Goal: Task Accomplishment & Management: Complete application form

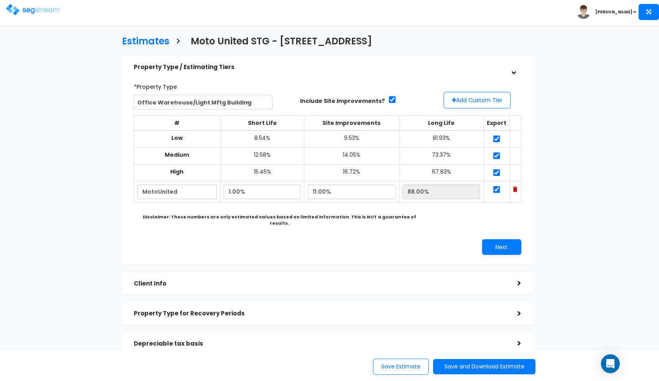
click at [22, 7] on img at bounding box center [33, 9] width 55 height 11
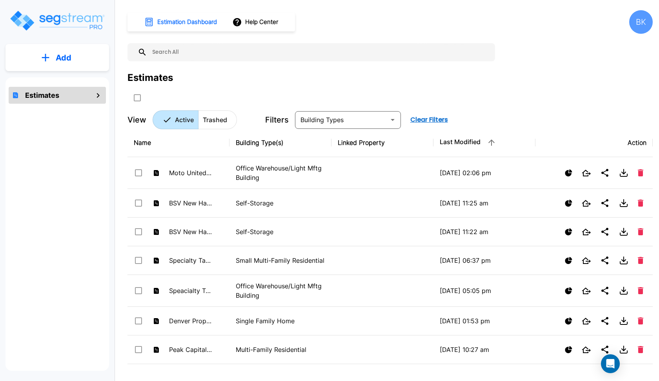
click at [69, 58] on p "Add" at bounding box center [64, 58] width 16 height 12
click at [63, 80] on p "Add Estimate" at bounding box center [62, 79] width 40 height 9
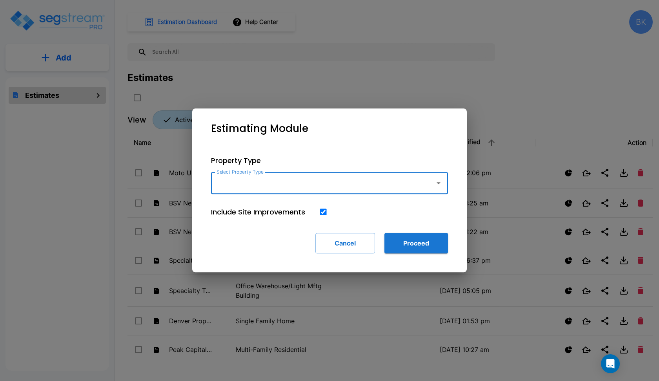
type input "c"
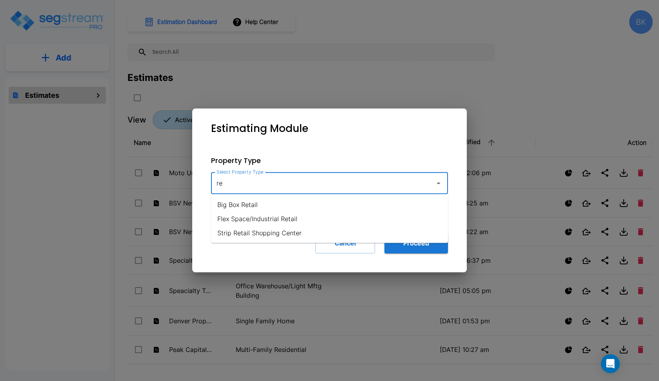
type input "r"
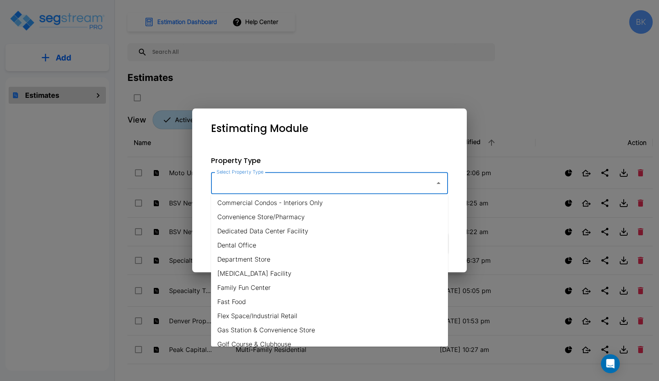
scroll to position [133, 0]
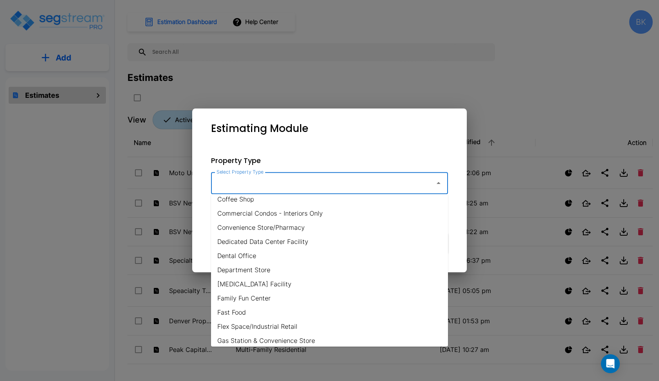
click at [292, 269] on li "Department Store" at bounding box center [329, 270] width 237 height 14
type input "Department Store"
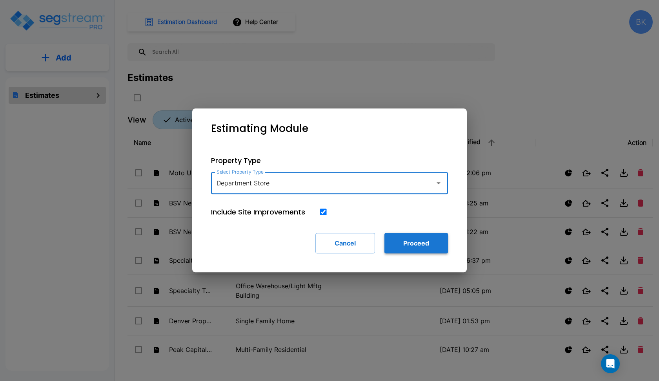
click at [416, 241] on button "Proceed" at bounding box center [417, 243] width 64 height 20
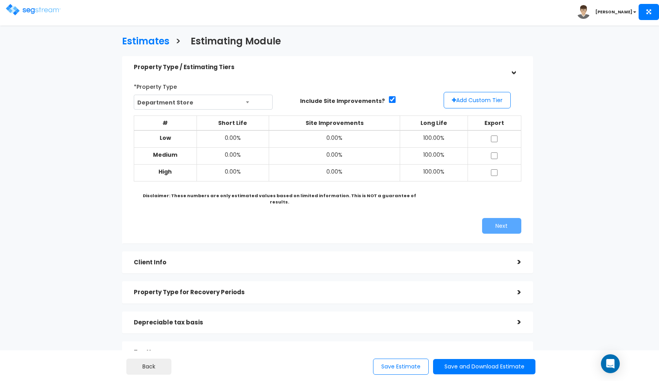
click at [240, 102] on span "Department Store" at bounding box center [203, 102] width 139 height 15
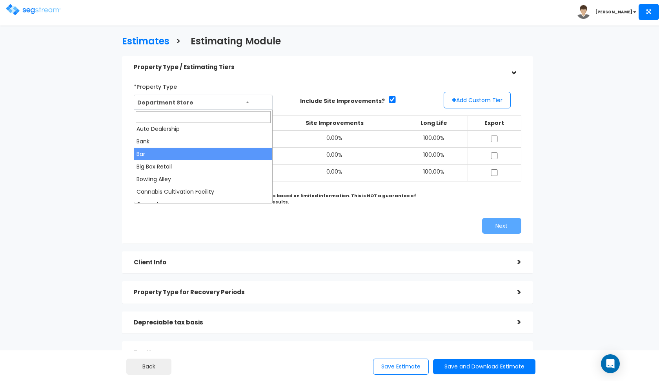
scroll to position [40, 0]
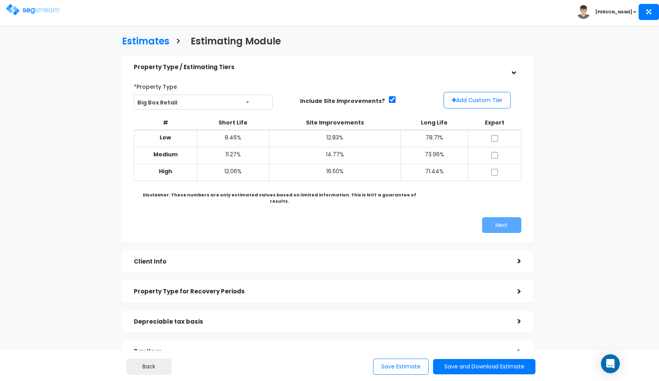
click at [248, 106] on span "Big Box Retail" at bounding box center [203, 102] width 139 height 15
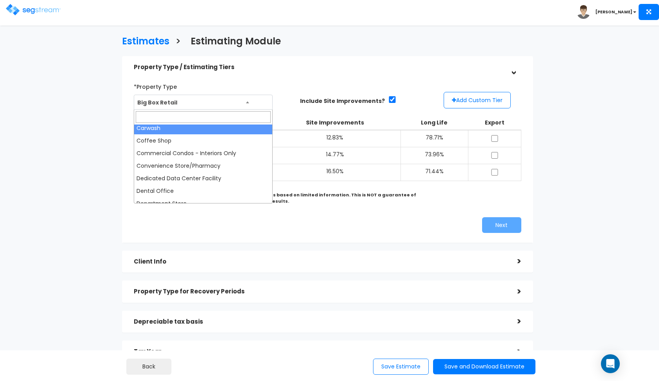
scroll to position [118, 0]
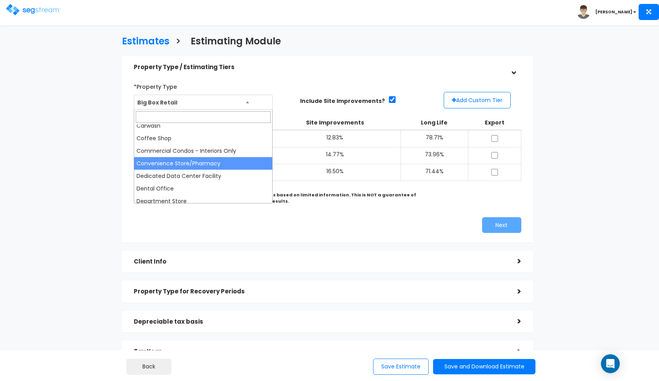
select select "147"
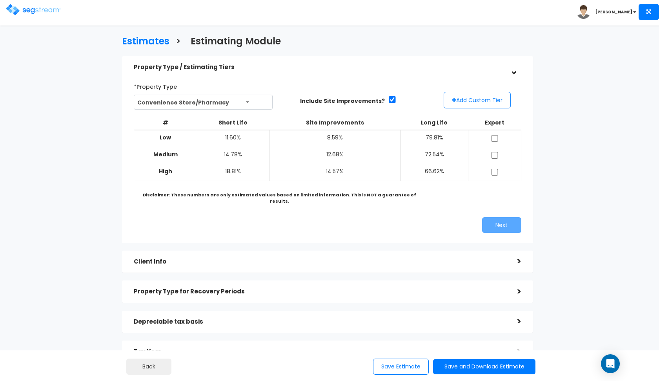
click at [461, 102] on button "Add Custom Tier" at bounding box center [477, 100] width 67 height 16
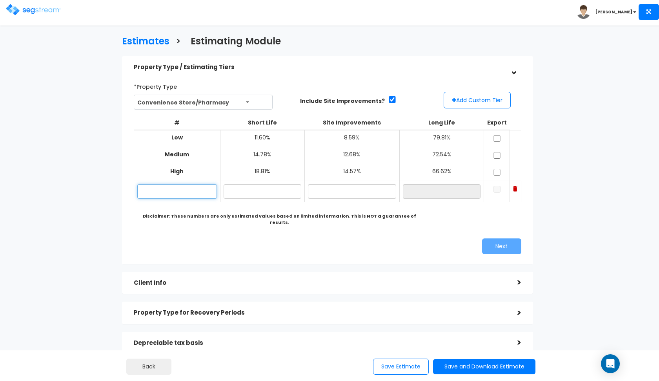
click at [187, 188] on input "text" at bounding box center [177, 191] width 80 height 15
type input "CVS"
click at [244, 100] on span "Convenience Store/Pharmacy" at bounding box center [203, 102] width 139 height 15
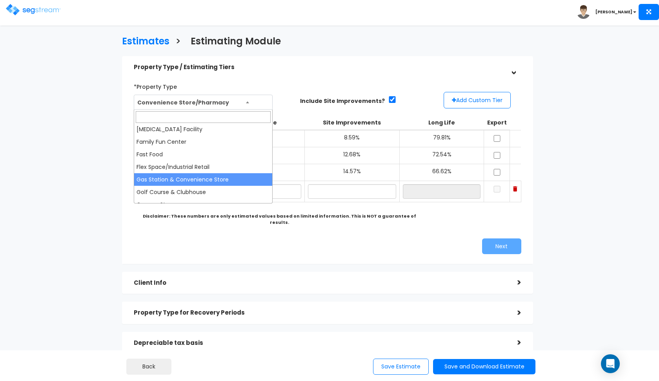
scroll to position [206, 0]
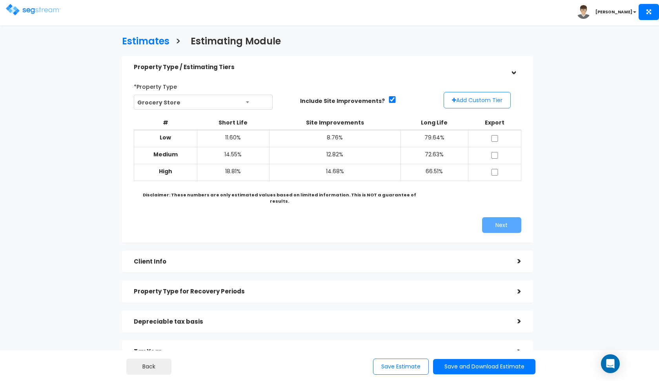
click at [475, 94] on button "Add Custom Tier" at bounding box center [477, 100] width 67 height 16
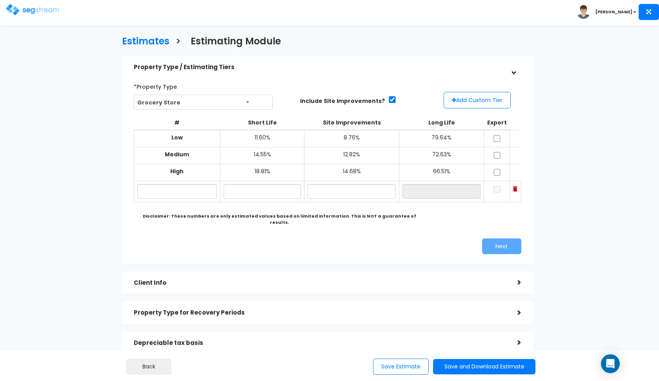
click at [205, 100] on span "Grocery Store" at bounding box center [203, 102] width 139 height 15
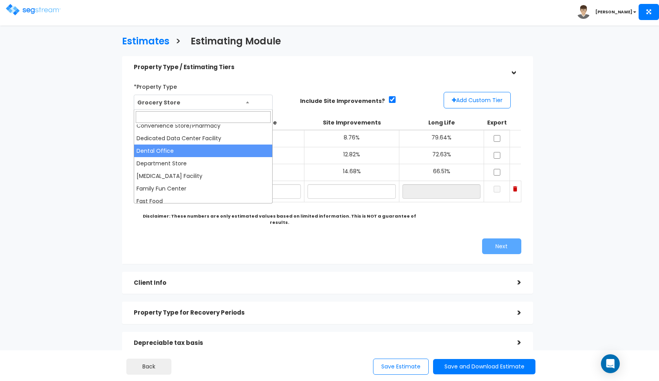
scroll to position [140, 0]
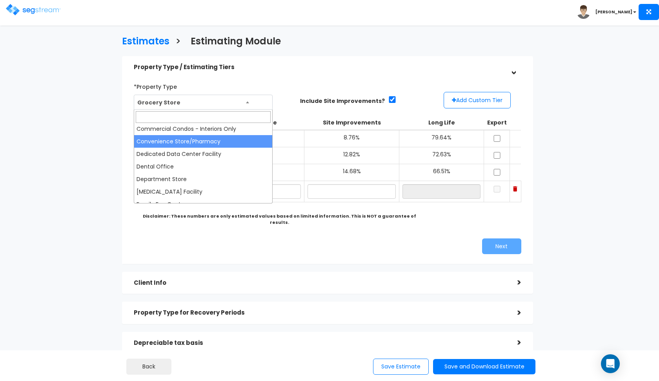
select select "147"
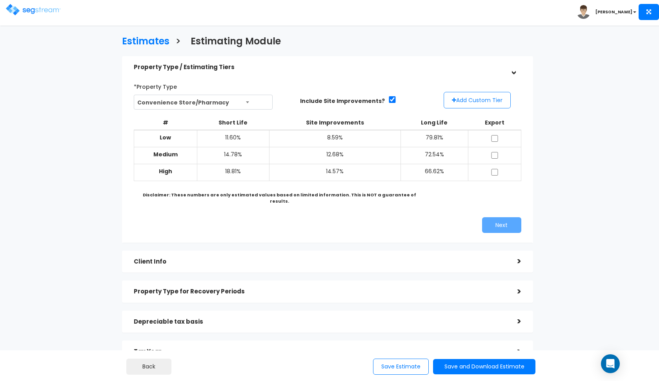
click at [469, 95] on button "Add Custom Tier" at bounding box center [477, 100] width 67 height 16
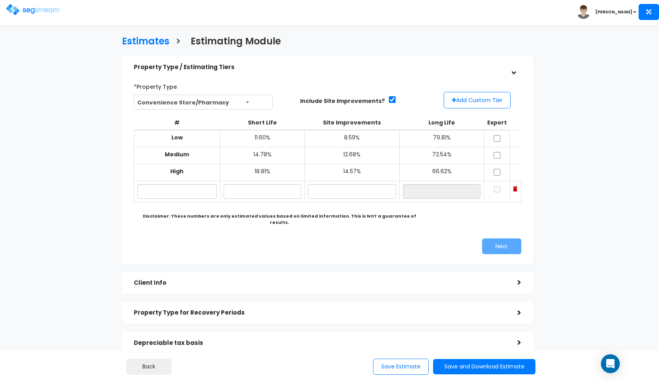
click at [185, 197] on td at bounding box center [177, 191] width 87 height 21
click at [185, 193] on input "text" at bounding box center [177, 191] width 80 height 15
type input "CVS"
type input "13.30%"
type input "11.80%"
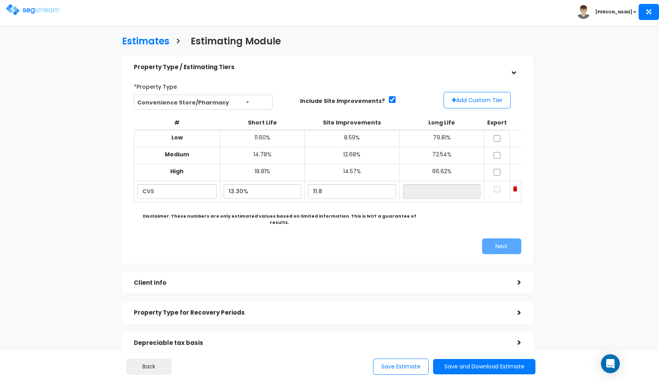
type input "74.90%"
click at [161, 238] on div "Next" at bounding box center [328, 246] width 400 height 16
click at [323, 186] on input "11.80%" at bounding box center [352, 191] width 88 height 15
type input "13.80%"
type input "72.90%"
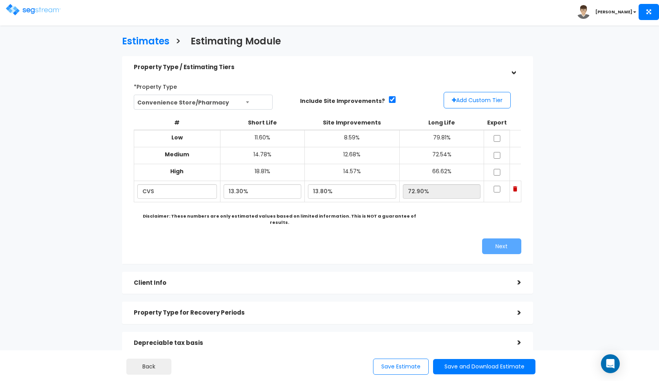
click at [331, 238] on div "Next" at bounding box center [428, 246] width 200 height 16
click at [235, 189] on input "13.30%" at bounding box center [262, 191] width 77 height 15
type input "12.30%"
type input "73.90%"
click at [270, 246] on div "*Property Type Department Store Assisted/Senior Living Auto Repair Shop Auto De…" at bounding box center [328, 166] width 400 height 181
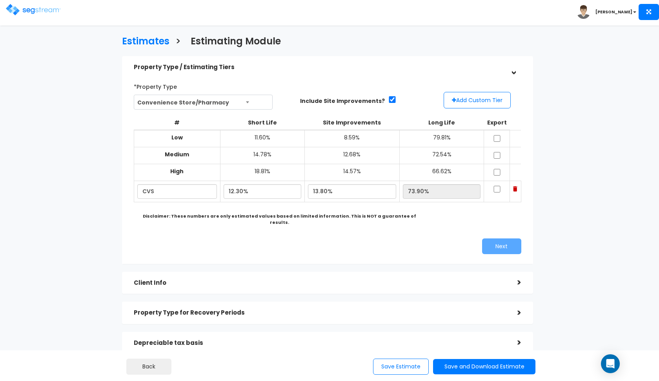
click at [496, 138] on input "checkbox" at bounding box center [497, 138] width 8 height 7
checkbox input "true"
click at [497, 154] on input "checkbox" at bounding box center [497, 155] width 8 height 7
checkbox input "true"
click at [497, 170] on input "checkbox" at bounding box center [497, 172] width 8 height 7
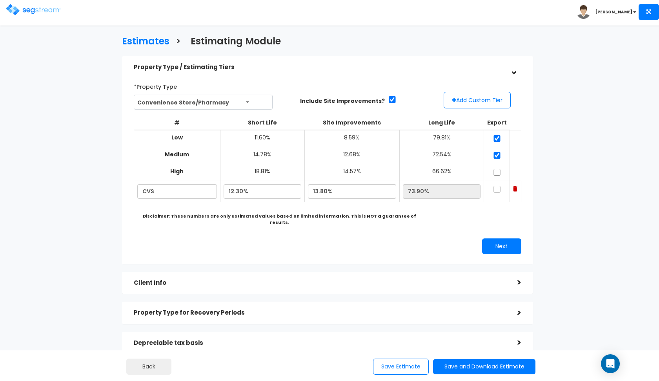
checkbox input "true"
click at [497, 186] on input "checkbox" at bounding box center [497, 189] width 8 height 7
checkbox input "true"
click at [496, 238] on button "Next" at bounding box center [501, 246] width 39 height 16
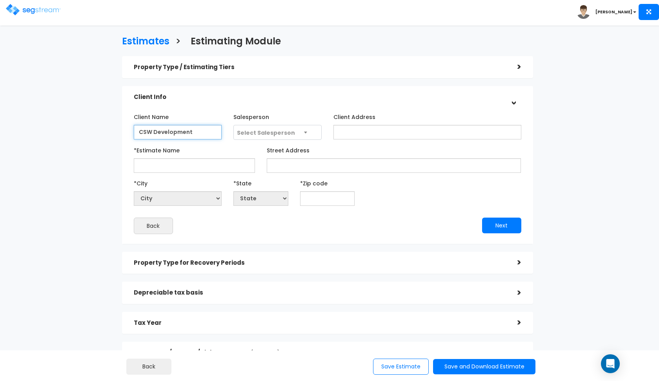
type input "CSW Development"
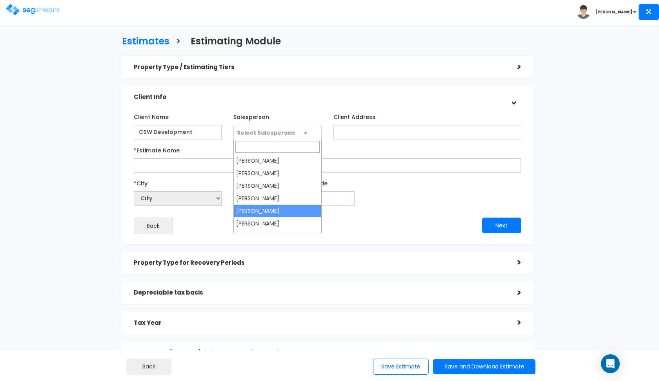
select select "190"
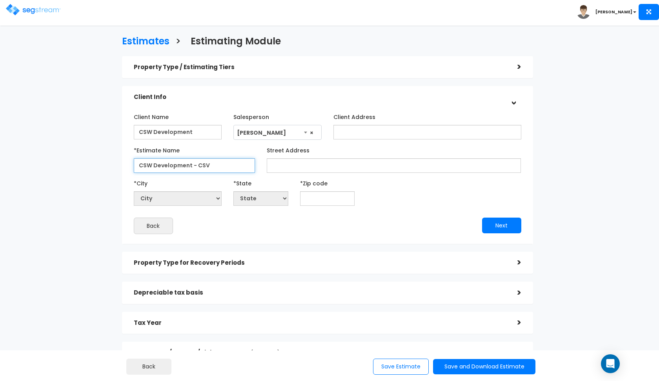
type input "CSW Development - CSV"
paste input "2502 Trimmier Rd, Killeen, TX 76542"
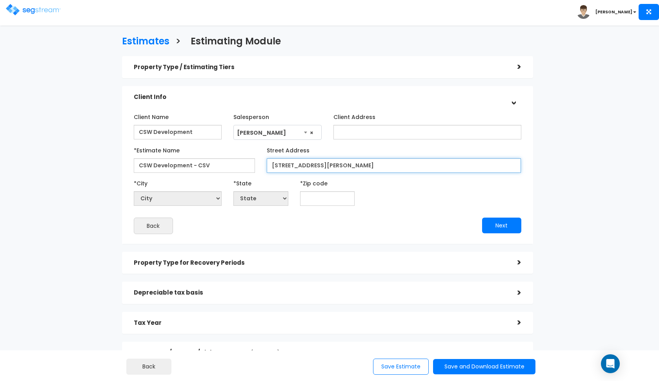
type input "2502 Trimmier Rd, Killeen, TX 76542"
select select "National Average"
paste input "76542"
type input "76542"
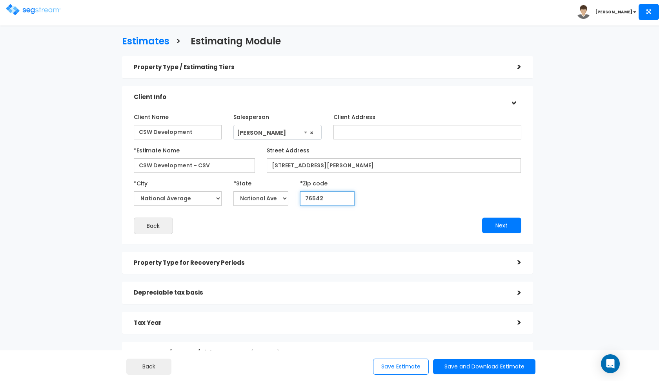
select select "[GEOGRAPHIC_DATA]"
type input "76542"
click at [377, 164] on input "2502 Trimmier Rd, Killeen, TX 76542" at bounding box center [394, 165] width 255 height 15
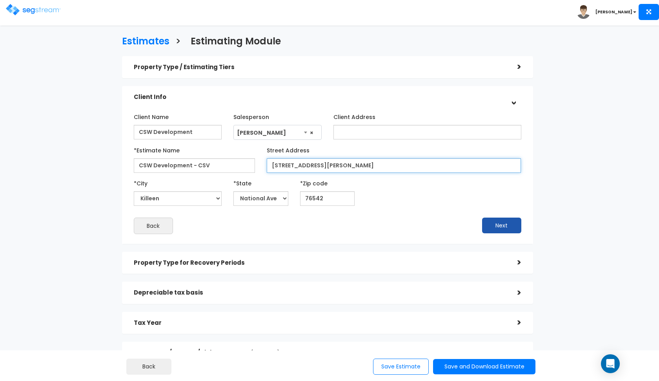
type input "[STREET_ADDRESS][PERSON_NAME]"
click at [488, 221] on button "Next" at bounding box center [501, 225] width 39 height 16
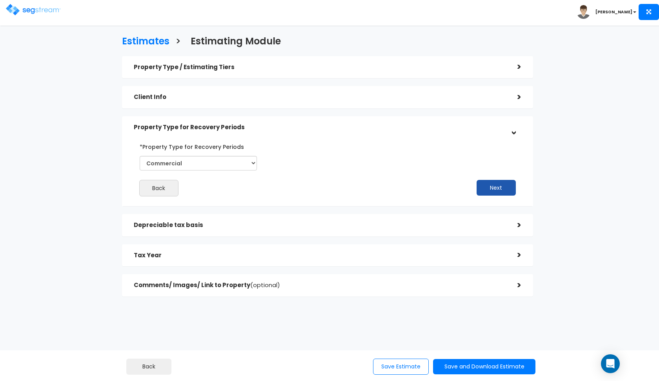
click at [486, 187] on button "Next" at bounding box center [496, 188] width 39 height 16
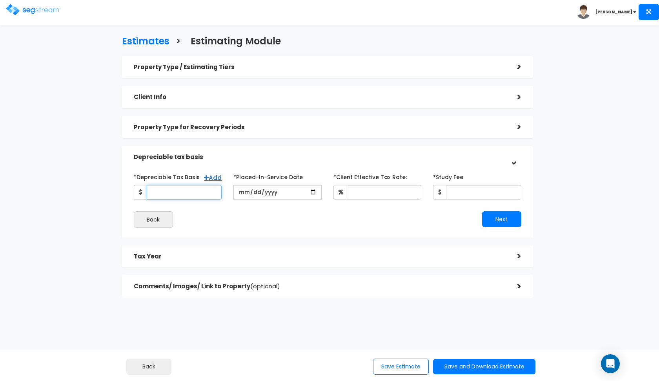
click at [189, 189] on input "*Depreciable Tax Basis" at bounding box center [184, 192] width 75 height 15
type input "3,850,000"
click at [243, 188] on input "date" at bounding box center [278, 192] width 88 height 15
type input "2025-08-15"
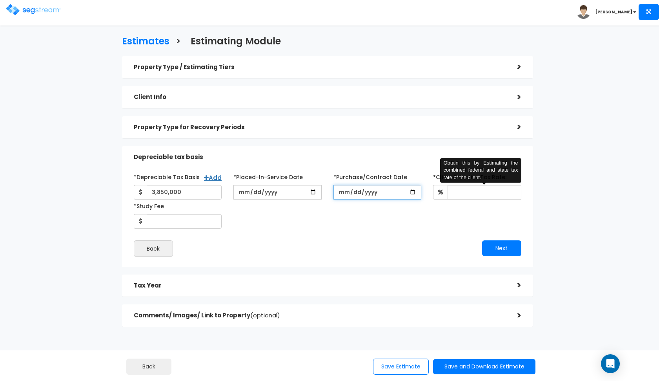
click at [340, 193] on input "*Purchase/Contract Date" at bounding box center [378, 192] width 88 height 15
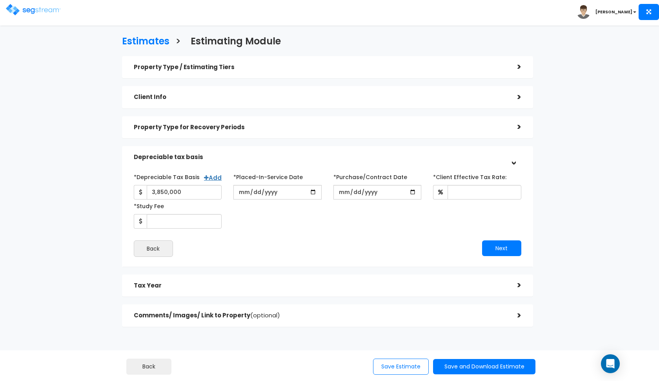
type input "[DATE]"
click at [254, 193] on input "2025-08-15" at bounding box center [278, 192] width 88 height 15
type input "[DATE]"
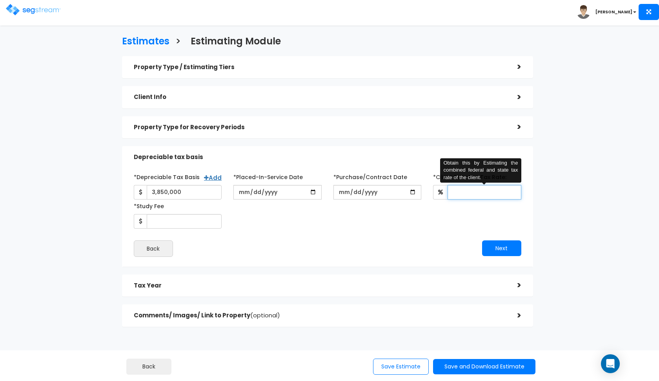
click at [471, 194] on input "*Client Effective Tax Rate:" at bounding box center [485, 192] width 74 height 15
type input "35"
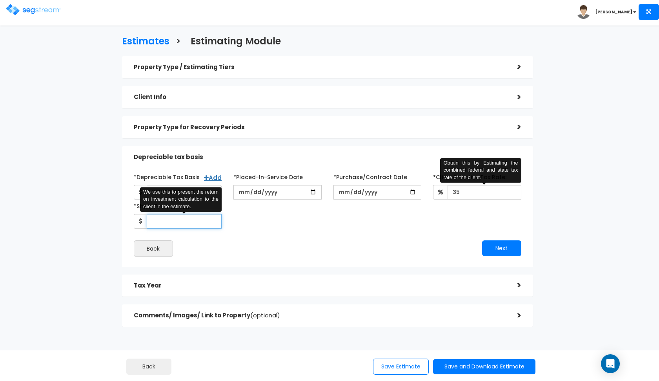
click at [214, 220] on input "*Study Fee" at bounding box center [184, 221] width 75 height 15
type input "4,300"
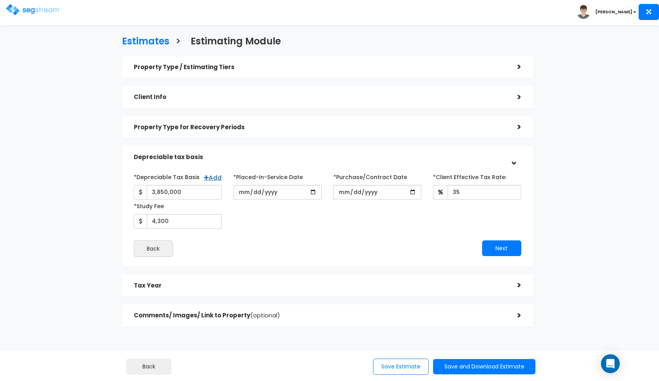
click at [366, 237] on div "*Depreciable Tax Basis Add 3,850,000 *Placed-In-Service Date 2025-08-28" at bounding box center [328, 213] width 388 height 86
click at [512, 250] on button "Next" at bounding box center [501, 248] width 39 height 16
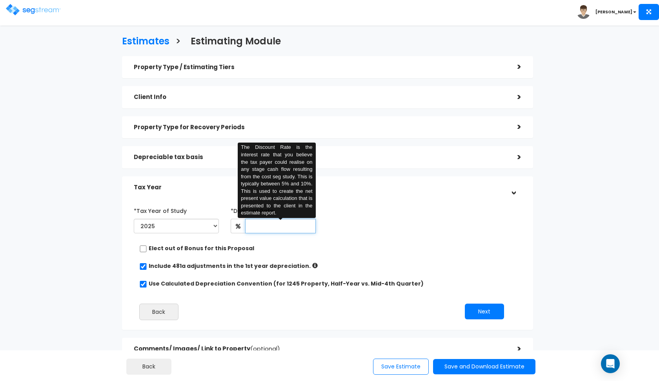
click at [272, 226] on input "text" at bounding box center [280, 226] width 71 height 15
type input "8"
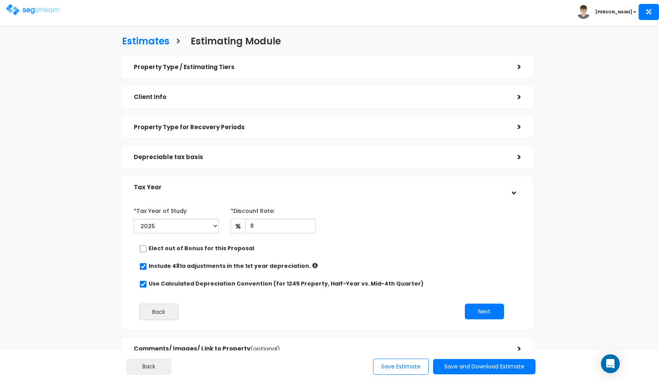
click at [411, 224] on div "*Tax Year of Study 2025 2026 Prior Accumulated Depreciation" at bounding box center [322, 220] width 388 height 32
click at [433, 157] on h5 "Depreciable tax basis" at bounding box center [320, 157] width 372 height 7
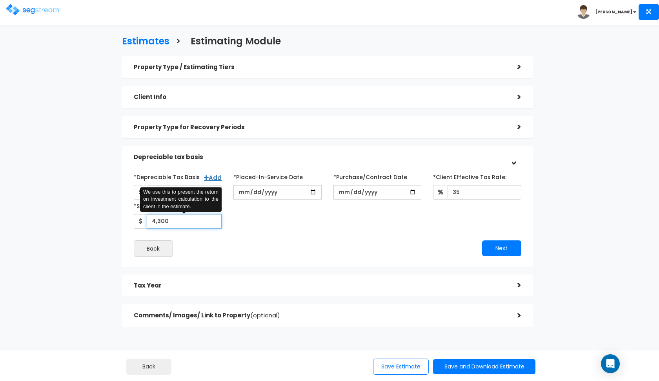
click at [175, 222] on input "4,300" at bounding box center [184, 221] width 75 height 15
type input "4,750"
click at [250, 230] on div "*Depreciable Tax Basis Add 3,850,000 *Placed-In-Service Date 2025-08-28" at bounding box center [328, 213] width 388 height 86
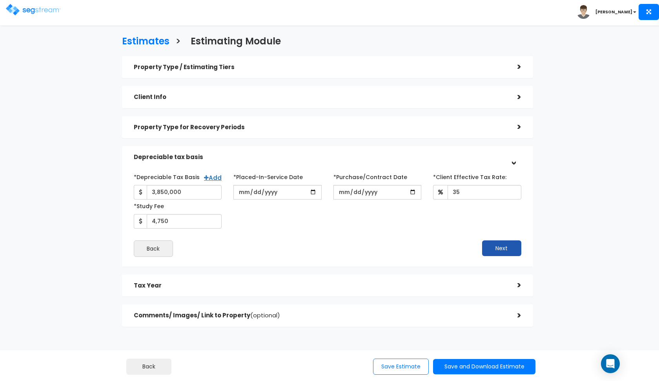
click at [509, 248] on button "Next" at bounding box center [501, 248] width 39 height 16
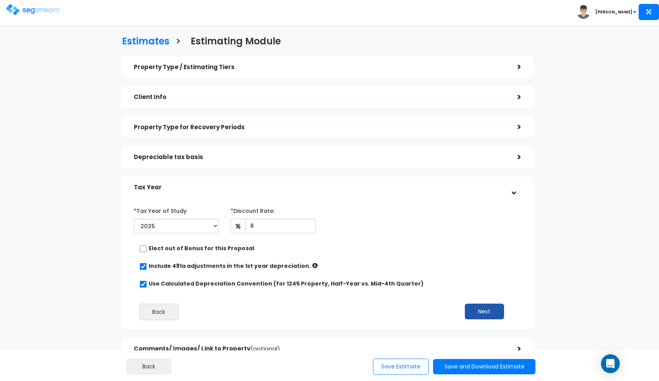
click at [482, 315] on button "Next" at bounding box center [484, 311] width 39 height 16
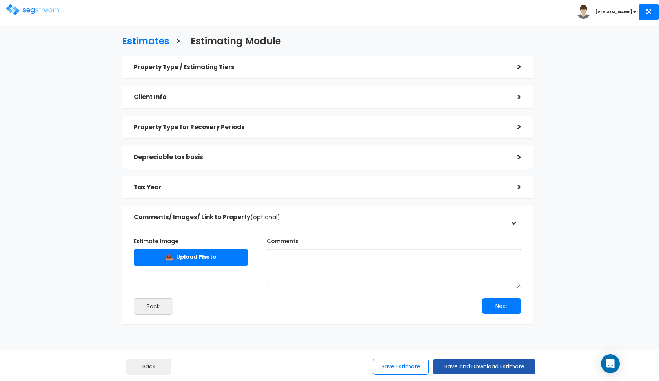
click at [445, 369] on button "Save and Download Estimate" at bounding box center [484, 366] width 102 height 15
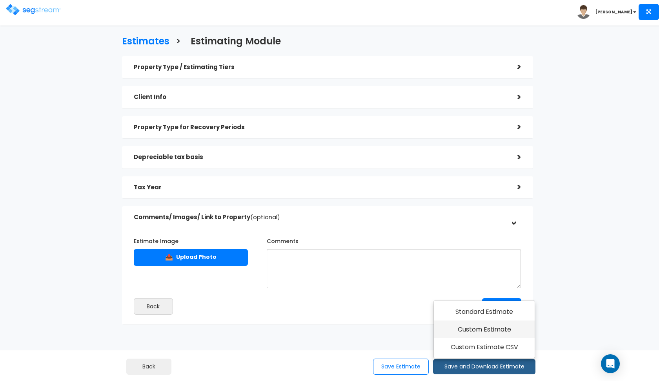
click at [459, 336] on link "Custom Estimate" at bounding box center [484, 329] width 101 height 18
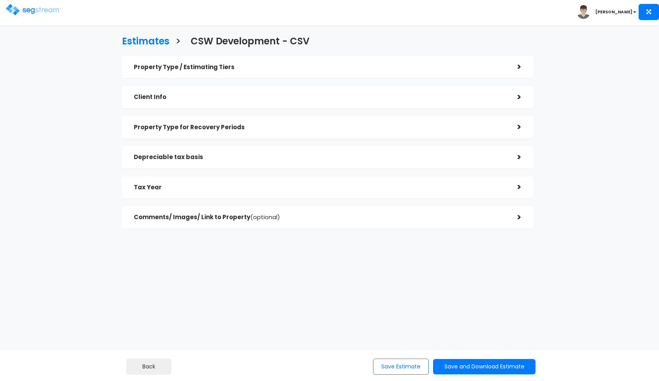
checkbox input "true"
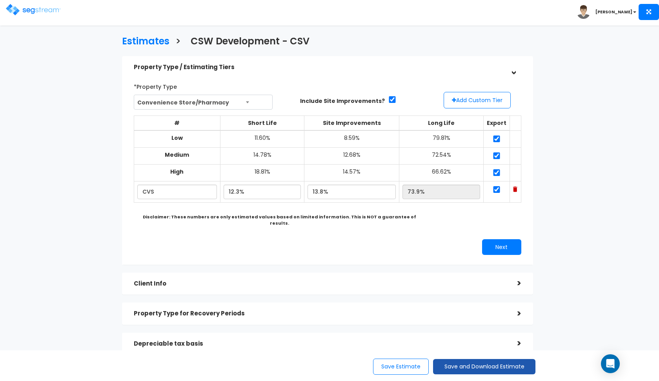
click at [442, 364] on button "Save and Download Estimate" at bounding box center [484, 366] width 102 height 15
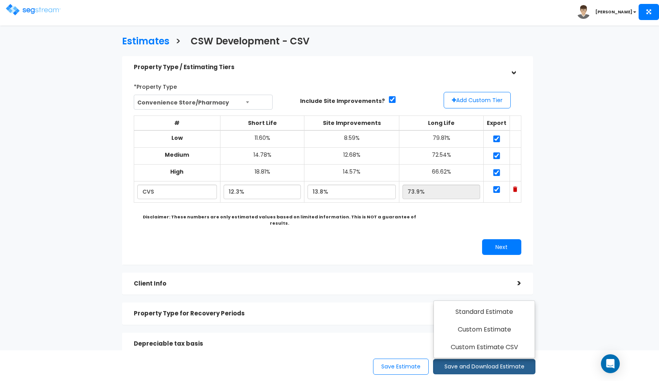
click at [271, 336] on div "Depreciable tax basis" at bounding box center [320, 343] width 372 height 15
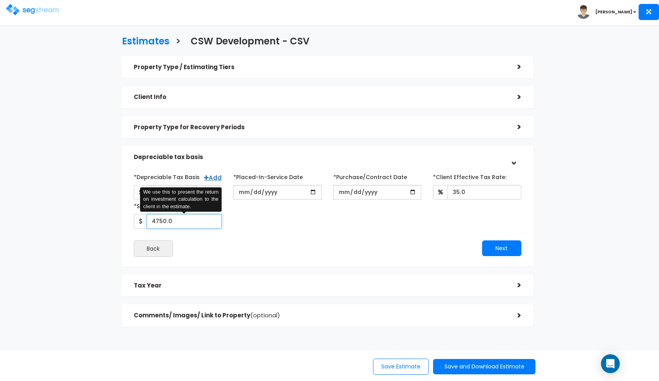
click at [160, 219] on input "4750.0" at bounding box center [184, 221] width 75 height 15
type input "4,950"
click at [446, 367] on button "Save and Download Estimate" at bounding box center [484, 366] width 102 height 15
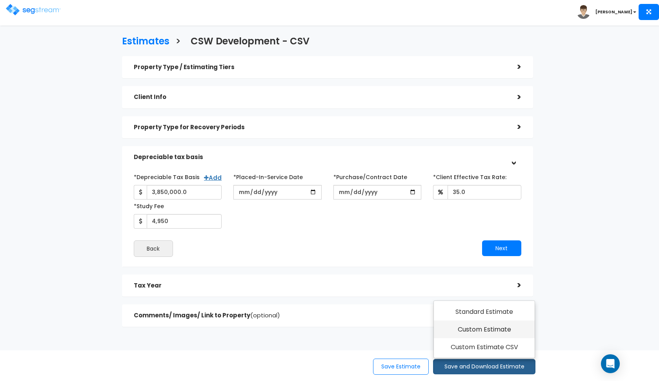
click at [477, 336] on link "Custom Estimate" at bounding box center [484, 329] width 101 height 18
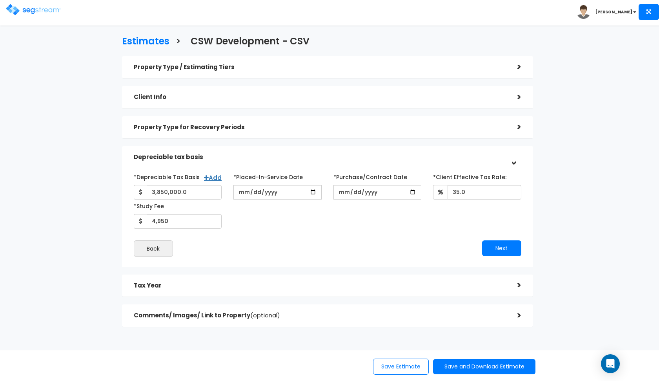
click at [230, 67] on h5 "Property Type / Estimating Tiers" at bounding box center [320, 67] width 372 height 7
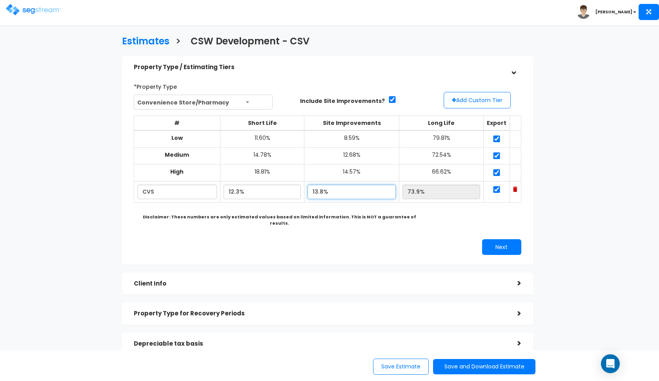
click at [321, 189] on input "13.8%" at bounding box center [352, 191] width 88 height 15
type input "11.80%"
type input "75.90%"
click at [259, 209] on div "# Short Life Site Improvements Long Life Export Low 11.60% 8.59% 79.81% Medium …" at bounding box center [328, 163] width 394 height 102
